Goal: Information Seeking & Learning: Compare options

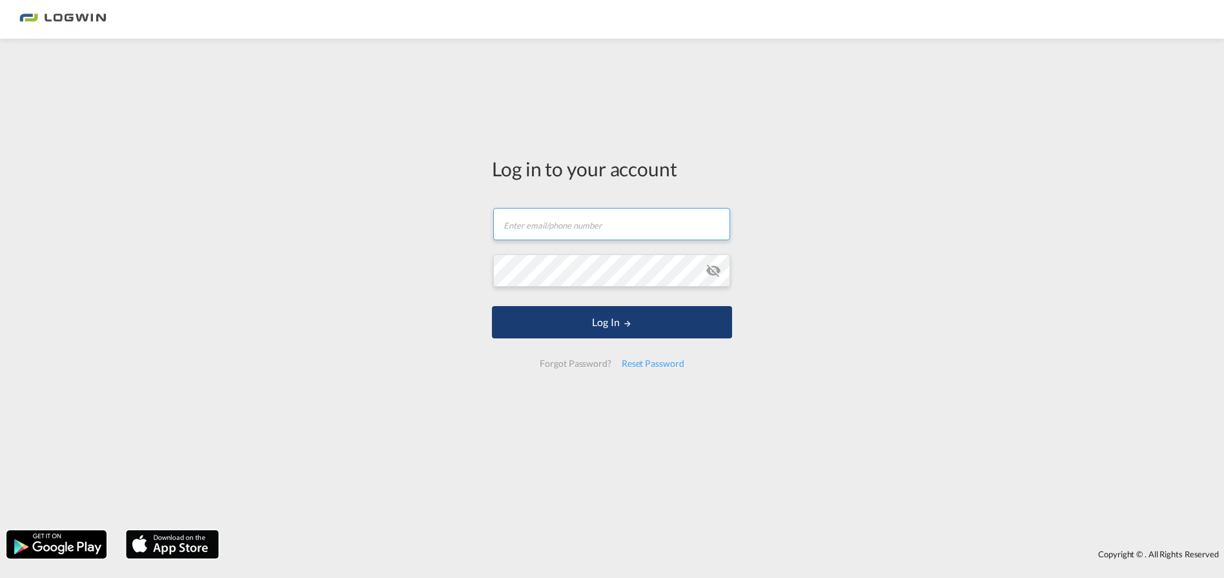
type input "[EMAIL_ADDRESS][PERSON_NAME][DOMAIN_NAME]"
click at [621, 318] on button "Log In" at bounding box center [612, 322] width 240 height 32
